Goal: Information Seeking & Learning: Learn about a topic

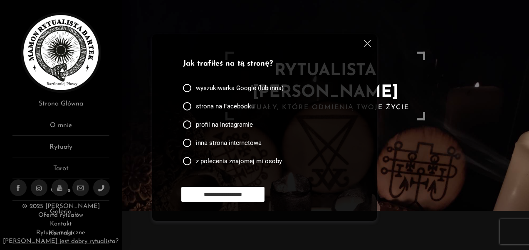
scroll to position [42, 0]
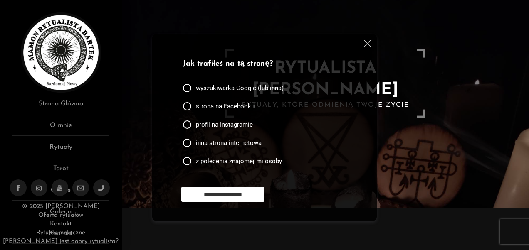
click at [367, 44] on img at bounding box center [367, 43] width 7 height 7
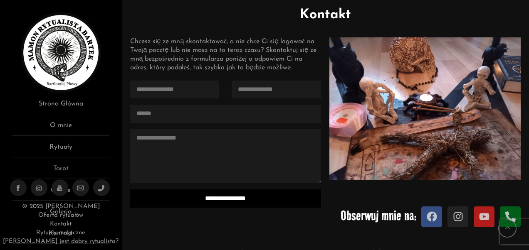
scroll to position [687, 0]
click at [69, 145] on link "Rytuały" at bounding box center [60, 149] width 97 height 15
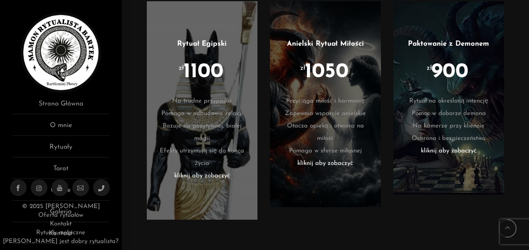
scroll to position [1289, 0]
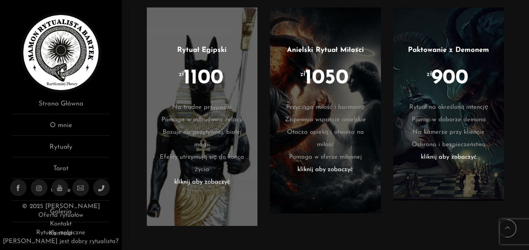
click at [436, 86] on ul "Paktowanie z Demonem zł 900 Rytuał na określoną intencję Pomoc w doborze demona…" at bounding box center [449, 104] width 86 height 119
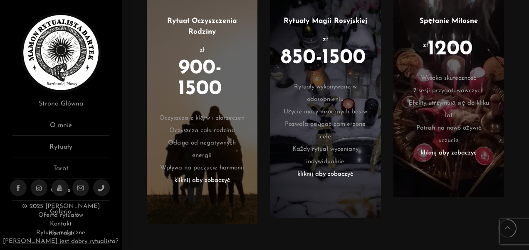
scroll to position [1039, 0]
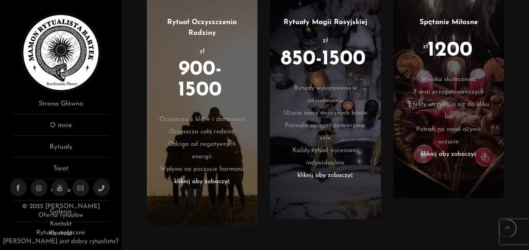
click at [328, 82] on li "zł 850-1500" at bounding box center [325, 61] width 86 height 42
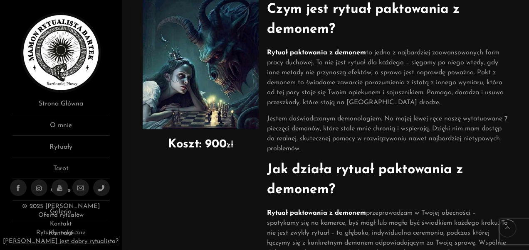
scroll to position [83, 0]
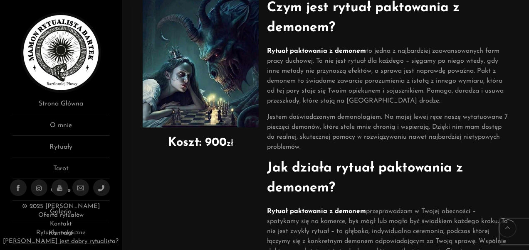
drag, startPoint x: 187, startPoint y: 135, endPoint x: 418, endPoint y: 133, distance: 231.1
click at [418, 133] on p "Jestem doświadczonym demonologiem. Na mojej lewej ręce noszę wytatuowane 7 piec…" at bounding box center [387, 132] width 241 height 40
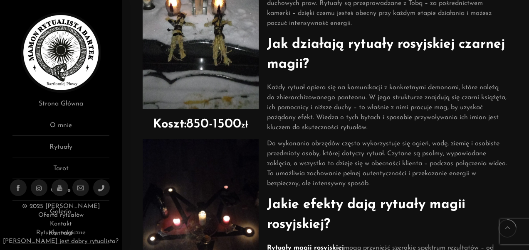
scroll to position [208, 0]
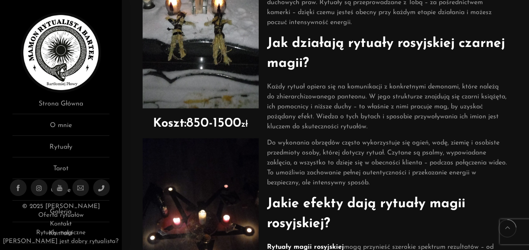
drag, startPoint x: 247, startPoint y: 94, endPoint x: 391, endPoint y: 94, distance: 143.8
click at [391, 94] on p "Każdy rytuał opiera się na komunikacji z konkretnymi demonami, które należą do …" at bounding box center [387, 107] width 241 height 50
click at [66, 125] on link "O mnie" at bounding box center [60, 128] width 97 height 15
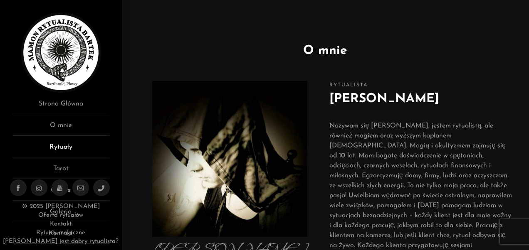
click at [71, 145] on link "Rytuały" at bounding box center [60, 149] width 97 height 15
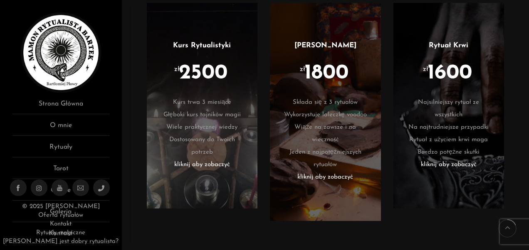
scroll to position [499, 0]
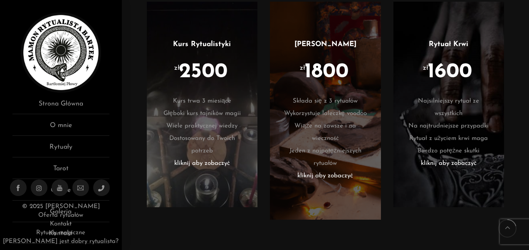
click at [314, 91] on li "zł 1800" at bounding box center [325, 78] width 86 height 33
